Goal: Transaction & Acquisition: Book appointment/travel/reservation

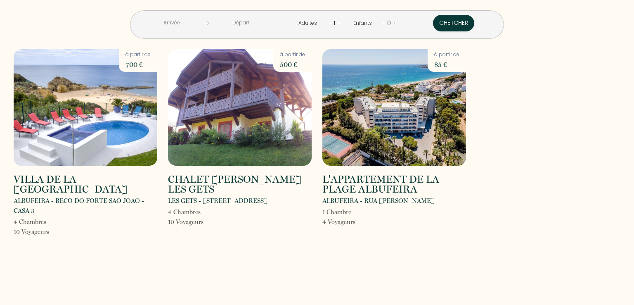
click at [511, 157] on div "VILLA DE LA [GEOGRAPHIC_DATA] ALBUFEIRA - BECO DO FORTE SAO JOAO -CASA 3 4 Cham…" at bounding box center [316, 148] width 617 height 198
click at [50, 184] on h2 "VILLA DE LA [GEOGRAPHIC_DATA]" at bounding box center [86, 184] width 144 height 20
click at [35, 233] on p "10 Voyageur s" at bounding box center [31, 232] width 35 height 10
click at [92, 111] on img at bounding box center [86, 107] width 144 height 116
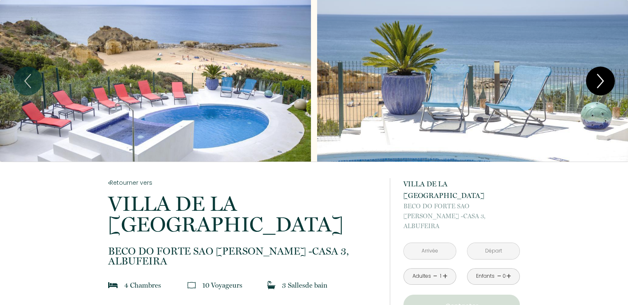
click at [602, 86] on icon "Next" at bounding box center [599, 80] width 17 height 25
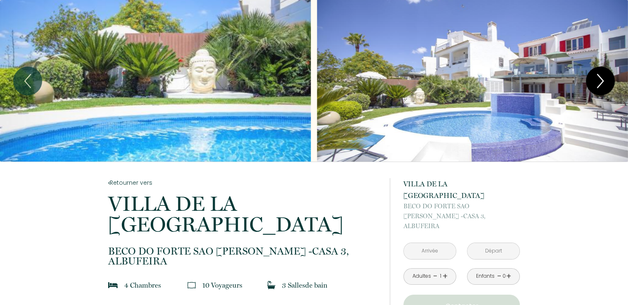
click at [601, 85] on icon "Next" at bounding box center [599, 80] width 17 height 25
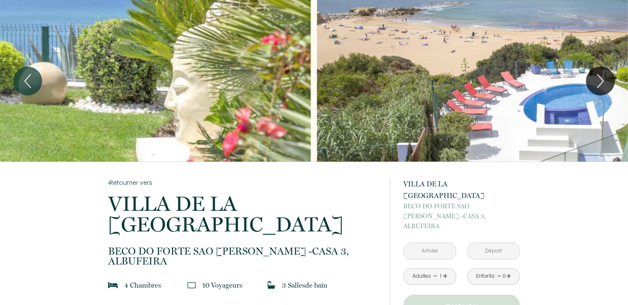
click at [439, 243] on input "text" at bounding box center [430, 251] width 52 height 16
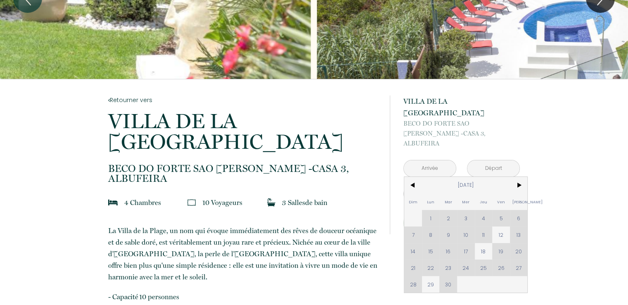
scroll to position [124, 0]
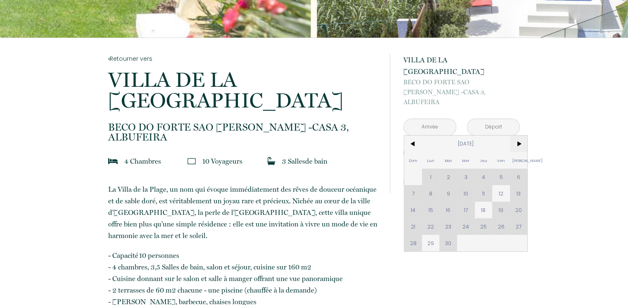
click at [522, 135] on span ">" at bounding box center [519, 143] width 18 height 17
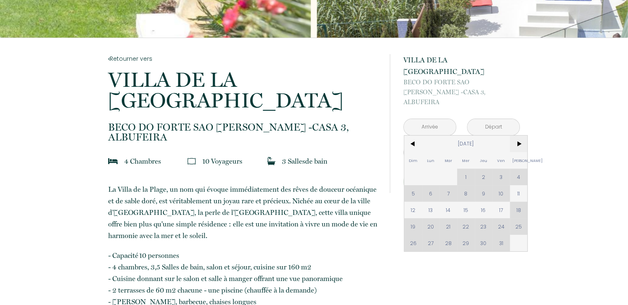
click at [522, 135] on span ">" at bounding box center [519, 143] width 18 height 17
click at [521, 135] on span ">" at bounding box center [519, 143] width 18 height 17
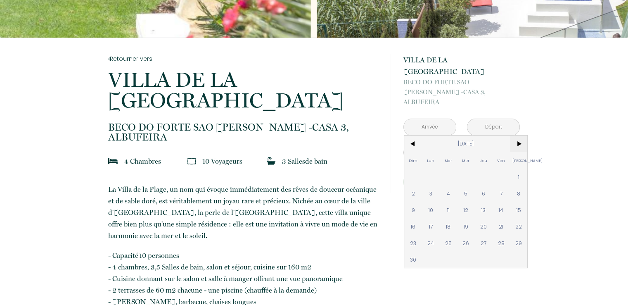
click at [521, 135] on span ">" at bounding box center [519, 143] width 18 height 17
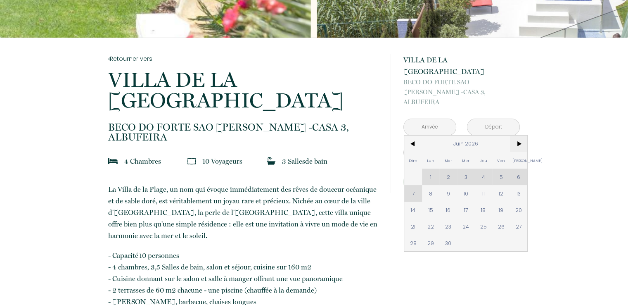
click at [521, 135] on span ">" at bounding box center [519, 143] width 18 height 17
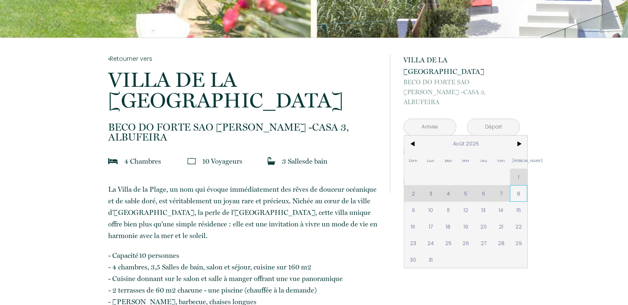
click at [520, 185] on span "8" at bounding box center [519, 193] width 18 height 17
type input "Sam 08 Août 2026"
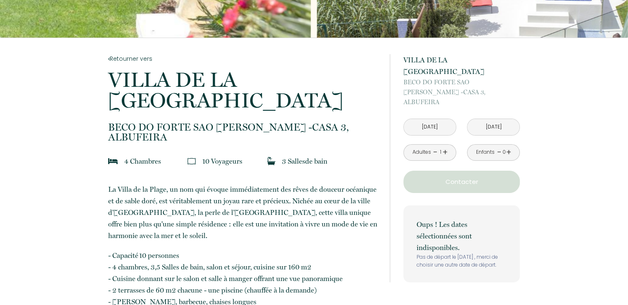
click at [492, 119] on input "Dim 09 Août 2026" at bounding box center [493, 127] width 52 height 16
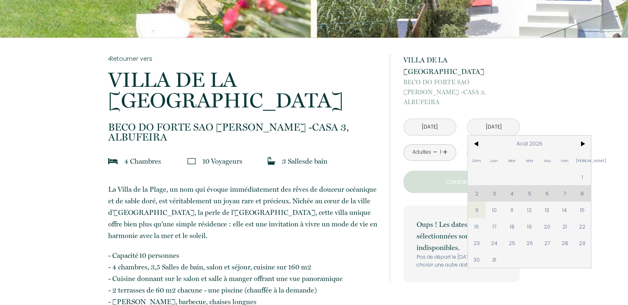
click at [492, 119] on input "Dim 09 Août 2026" at bounding box center [493, 127] width 52 height 16
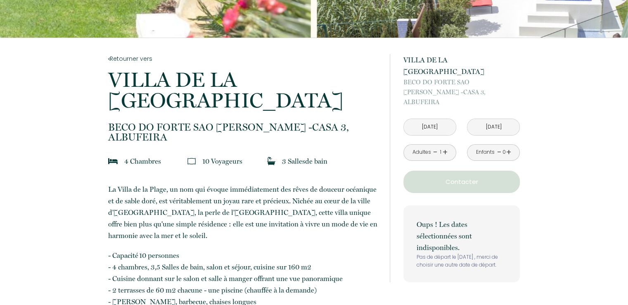
click at [492, 119] on input "Dim 09 Août 2026" at bounding box center [493, 127] width 52 height 16
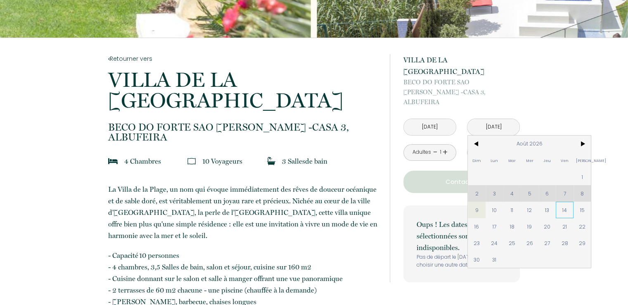
click at [561, 201] on span "14" at bounding box center [564, 209] width 18 height 17
type input "Ven 14 Août 2026"
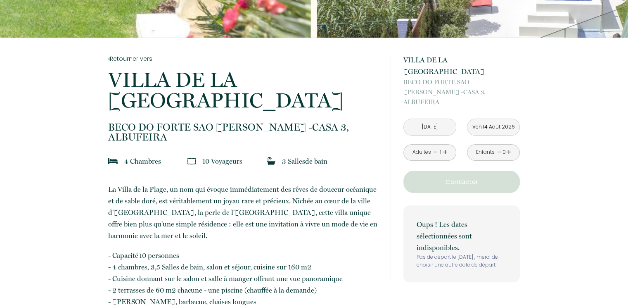
click at [444, 146] on link "+" at bounding box center [444, 152] width 5 height 13
click at [508, 146] on link "+" at bounding box center [508, 152] width 5 height 13
click at [507, 146] on link "+" at bounding box center [508, 152] width 5 height 13
click at [470, 177] on p "Contacter" at bounding box center [461, 182] width 111 height 10
click at [443, 146] on link "+" at bounding box center [444, 152] width 5 height 13
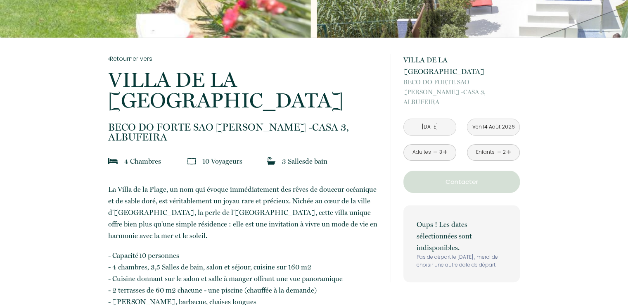
click at [435, 146] on link "-" at bounding box center [435, 152] width 5 height 13
click at [458, 177] on p "Contacter" at bounding box center [461, 182] width 111 height 10
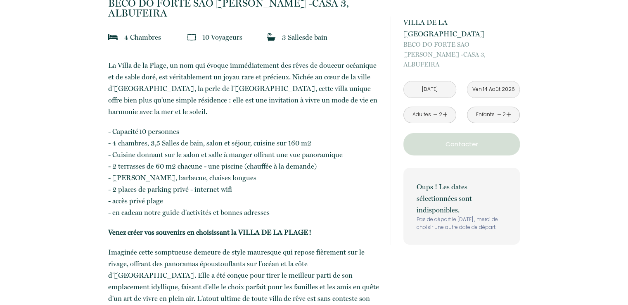
scroll to position [0, 0]
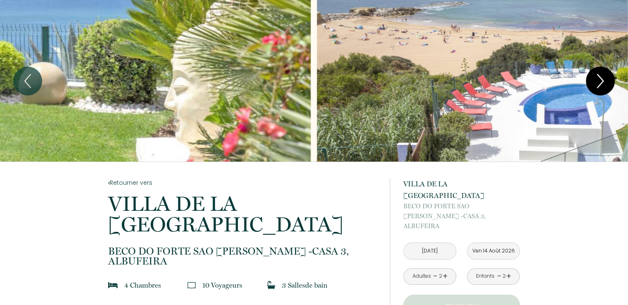
click at [601, 74] on icon "Next" at bounding box center [599, 80] width 17 height 25
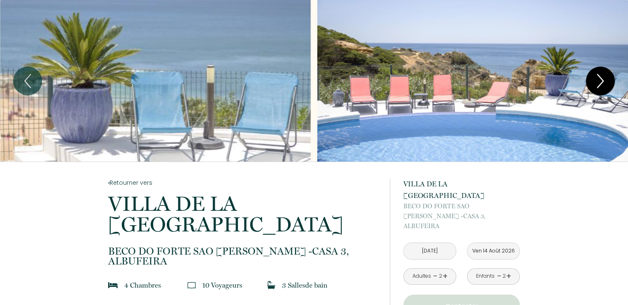
click at [599, 75] on icon "Next" at bounding box center [599, 80] width 17 height 25
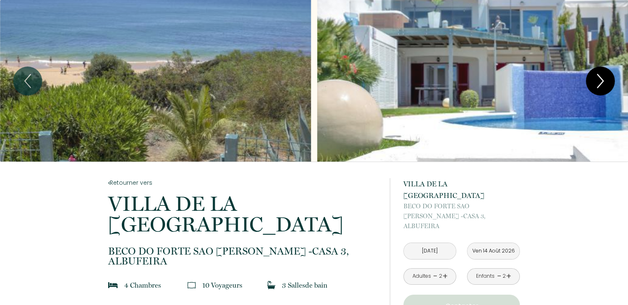
click at [599, 75] on icon "Next" at bounding box center [599, 80] width 17 height 25
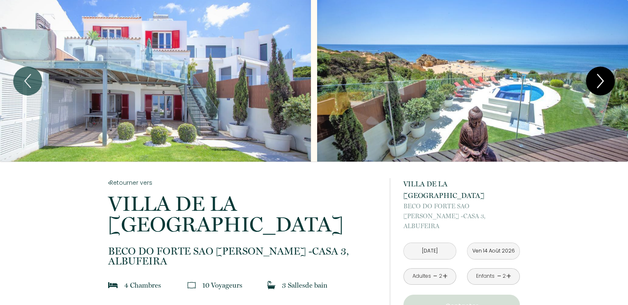
click at [599, 75] on icon "Next" at bounding box center [599, 80] width 17 height 25
